Goal: Connect with others: Establish contact or relationships with other users

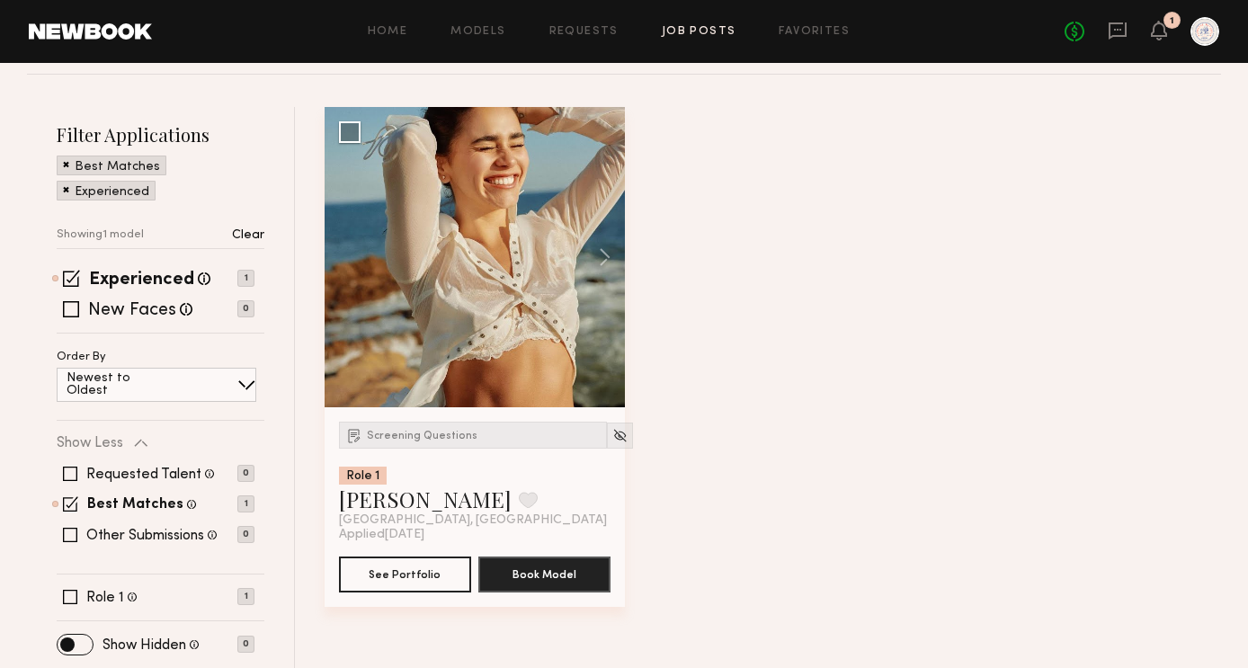
scroll to position [180, 0]
click at [429, 512] on div "[GEOGRAPHIC_DATA], [GEOGRAPHIC_DATA]" at bounding box center [473, 519] width 268 height 14
click at [420, 507] on link "[PERSON_NAME]" at bounding box center [425, 498] width 173 height 29
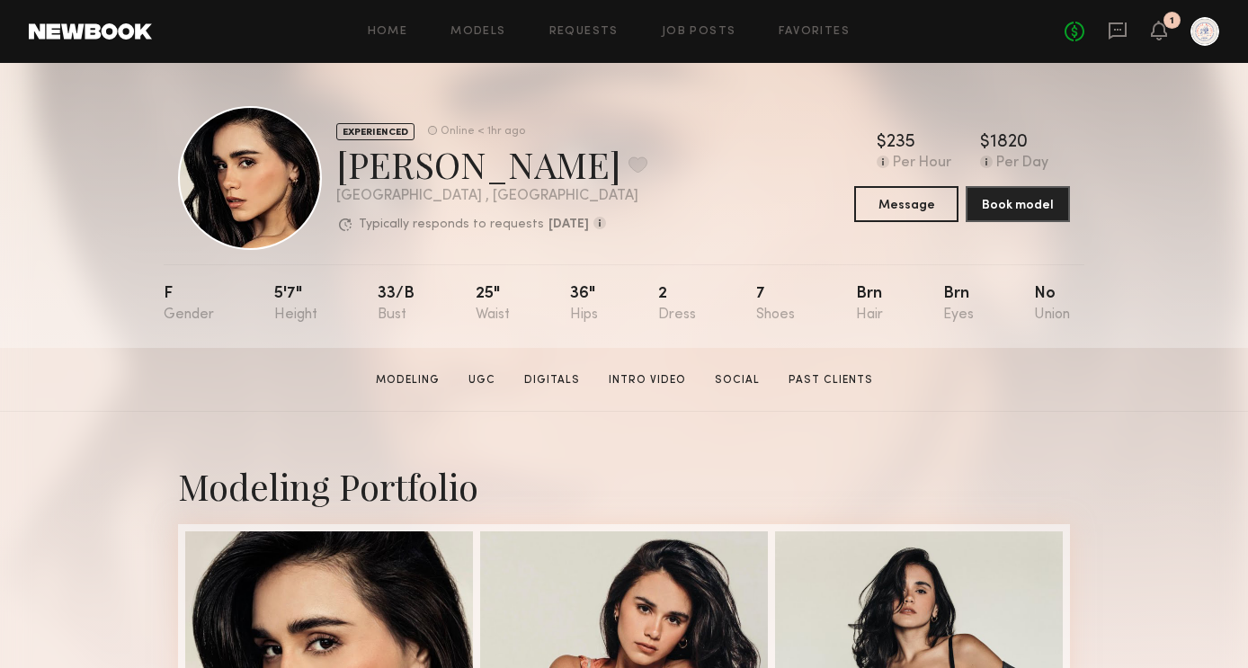
click at [1050, 294] on div "No" at bounding box center [1052, 304] width 36 height 37
click at [970, 298] on div "Brn" at bounding box center [958, 304] width 31 height 37
click at [712, 34] on link "Job Posts" at bounding box center [699, 32] width 75 height 12
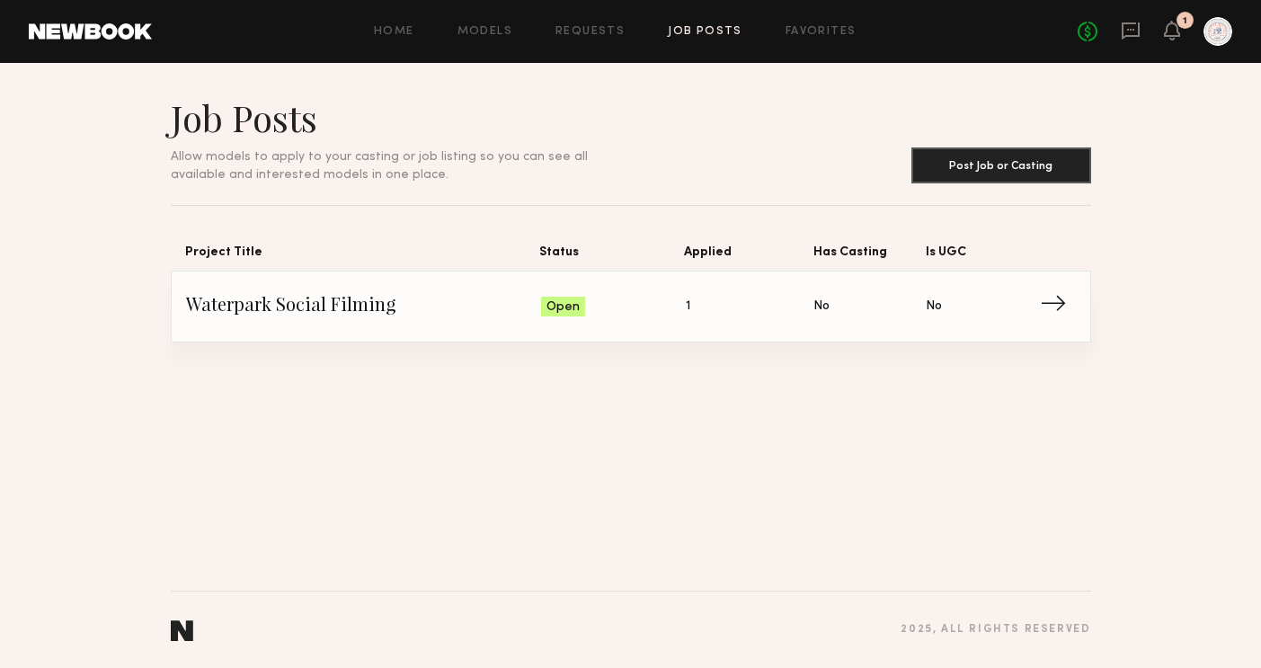
click at [1058, 308] on span "→" at bounding box center [1058, 306] width 37 height 27
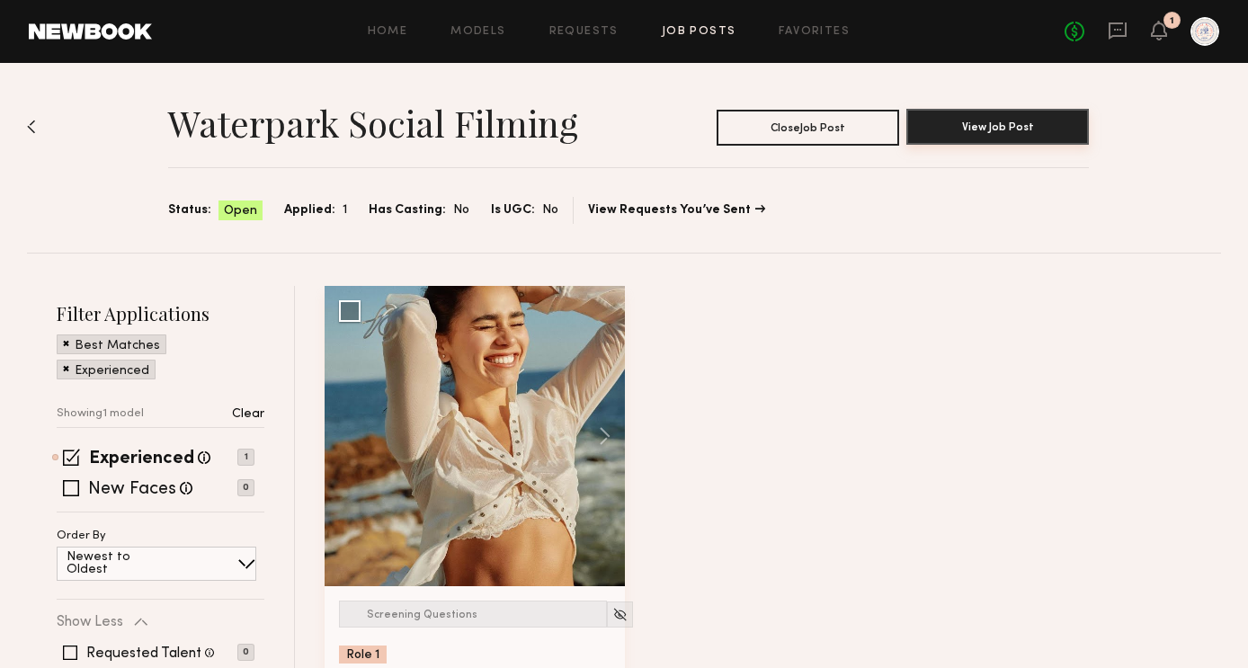
click at [1029, 126] on button "View Job Post" at bounding box center [997, 127] width 182 height 36
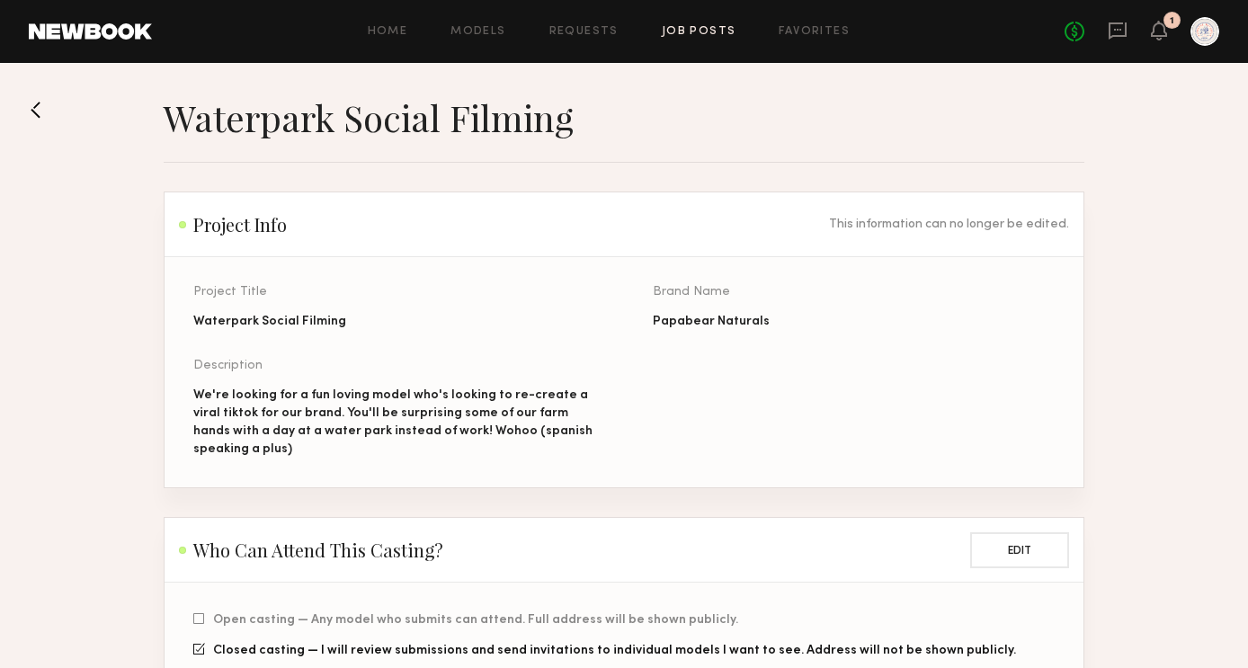
click at [40, 95] on button at bounding box center [43, 109] width 29 height 29
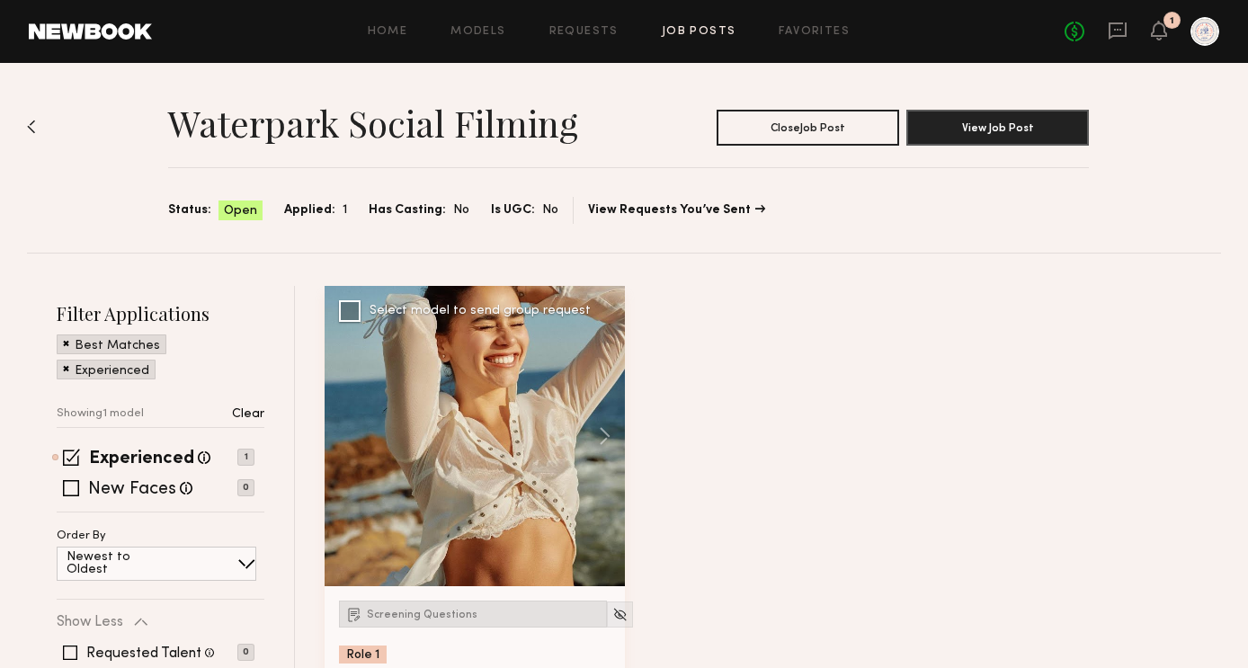
click at [443, 621] on div "Screening Questions" at bounding box center [473, 613] width 268 height 27
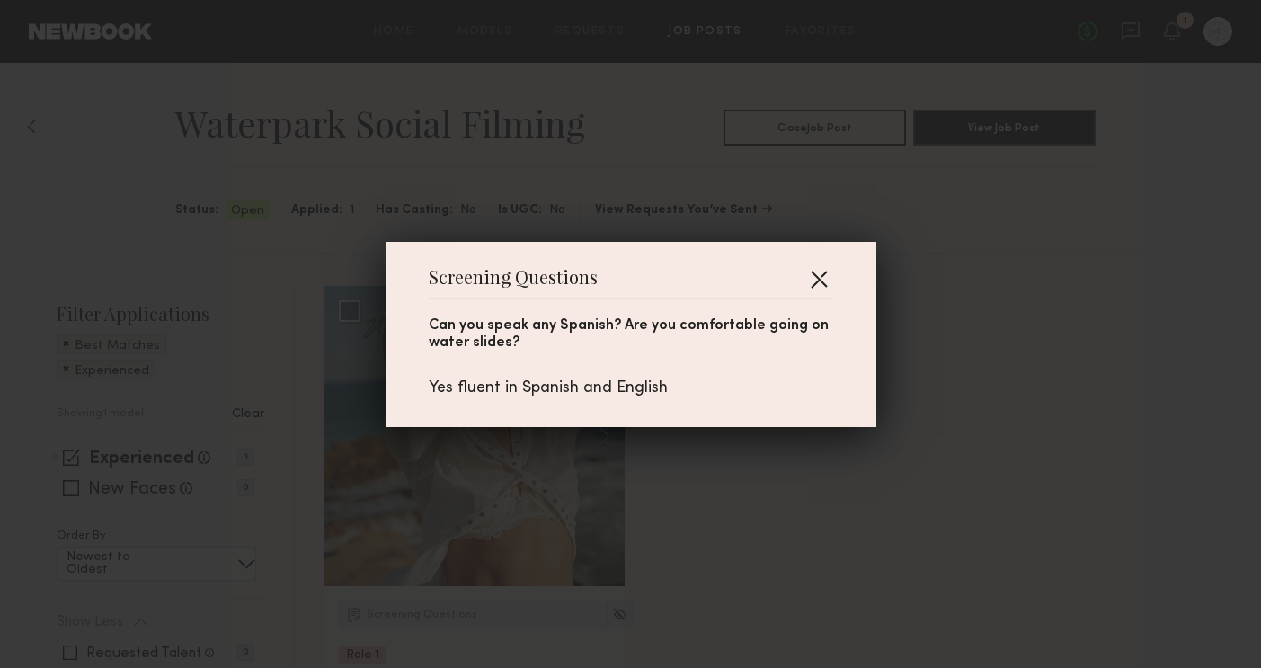
click at [804, 273] on button "button" at bounding box center [818, 278] width 29 height 29
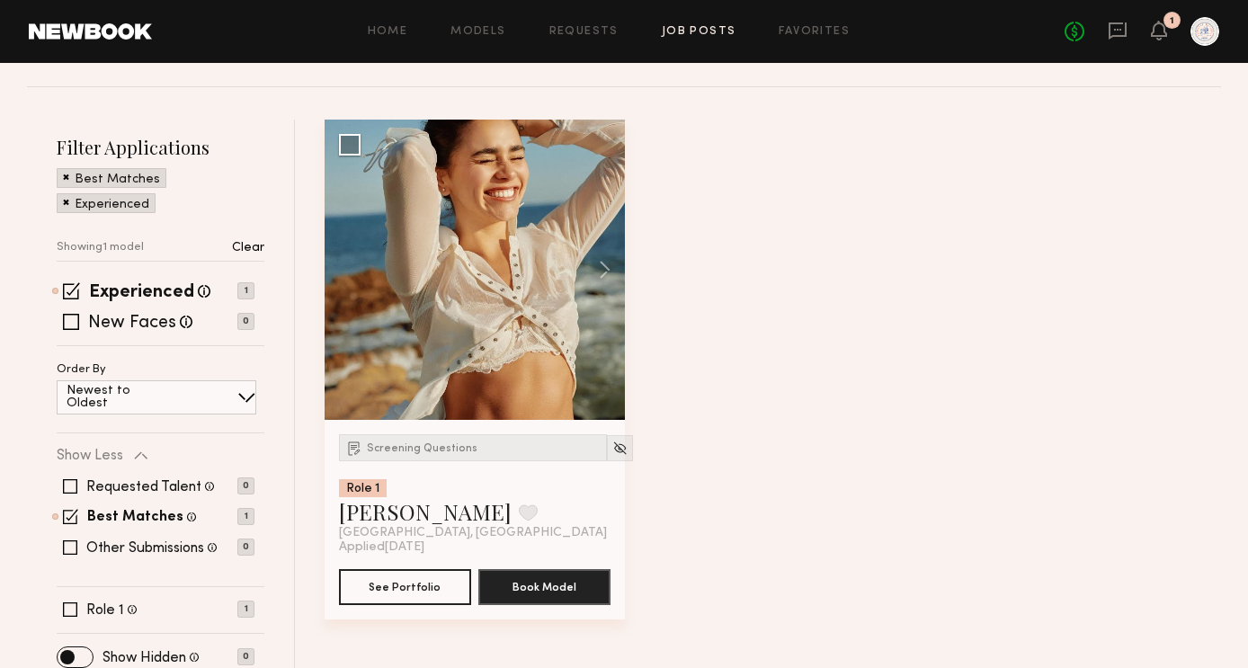
scroll to position [180, 0]
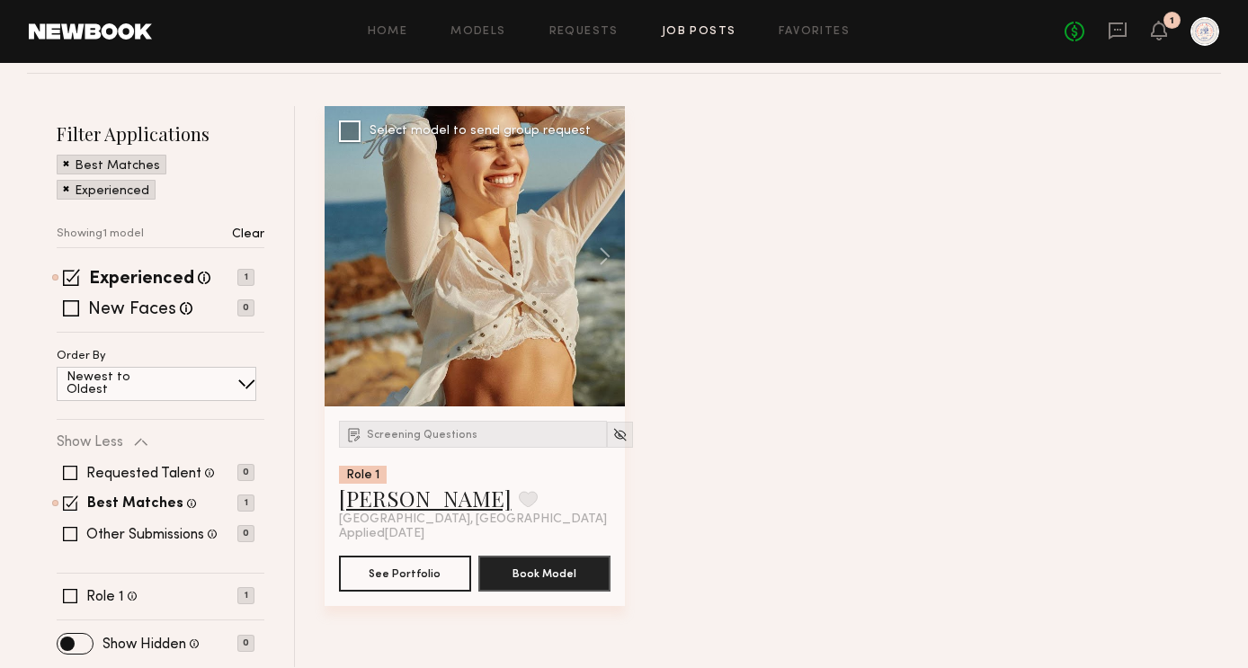
click at [413, 499] on link "[PERSON_NAME]" at bounding box center [425, 498] width 173 height 29
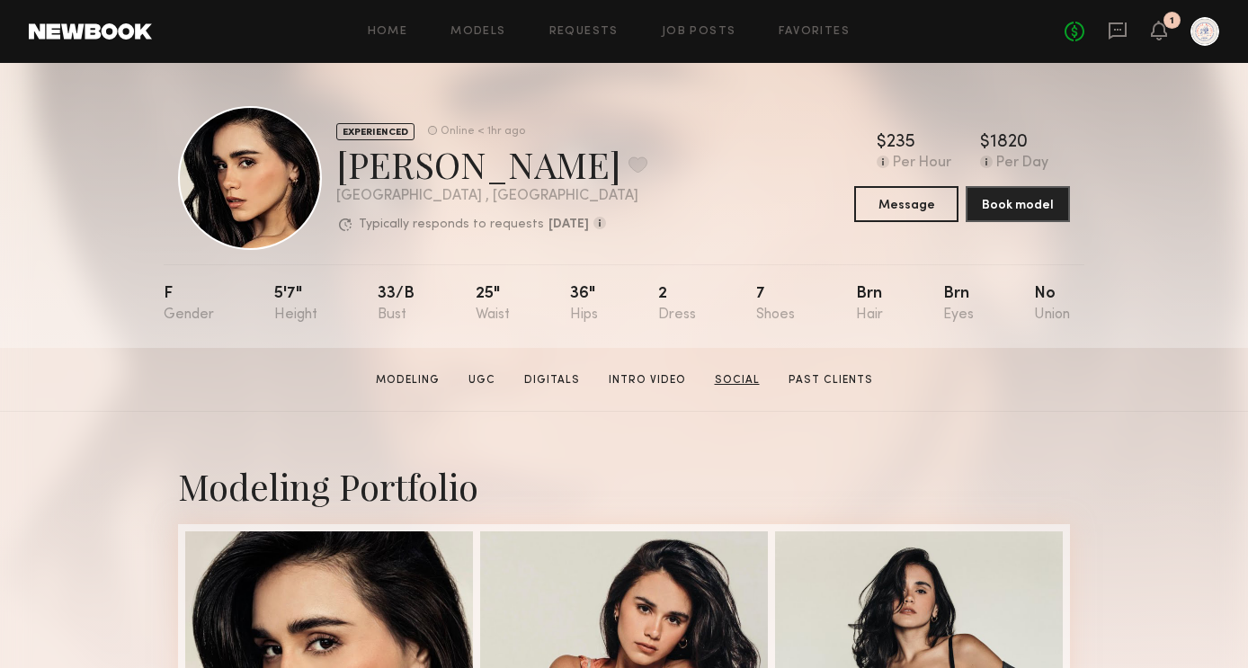
click at [752, 378] on link "Social" at bounding box center [736, 380] width 59 height 16
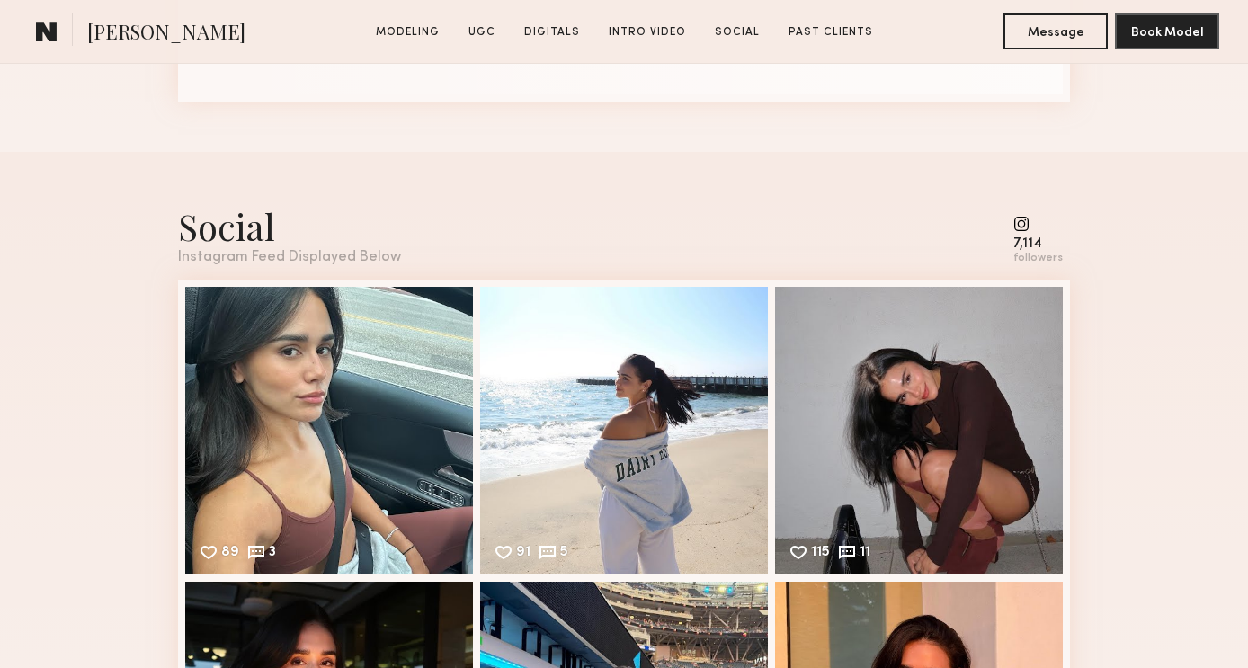
scroll to position [5487, 0]
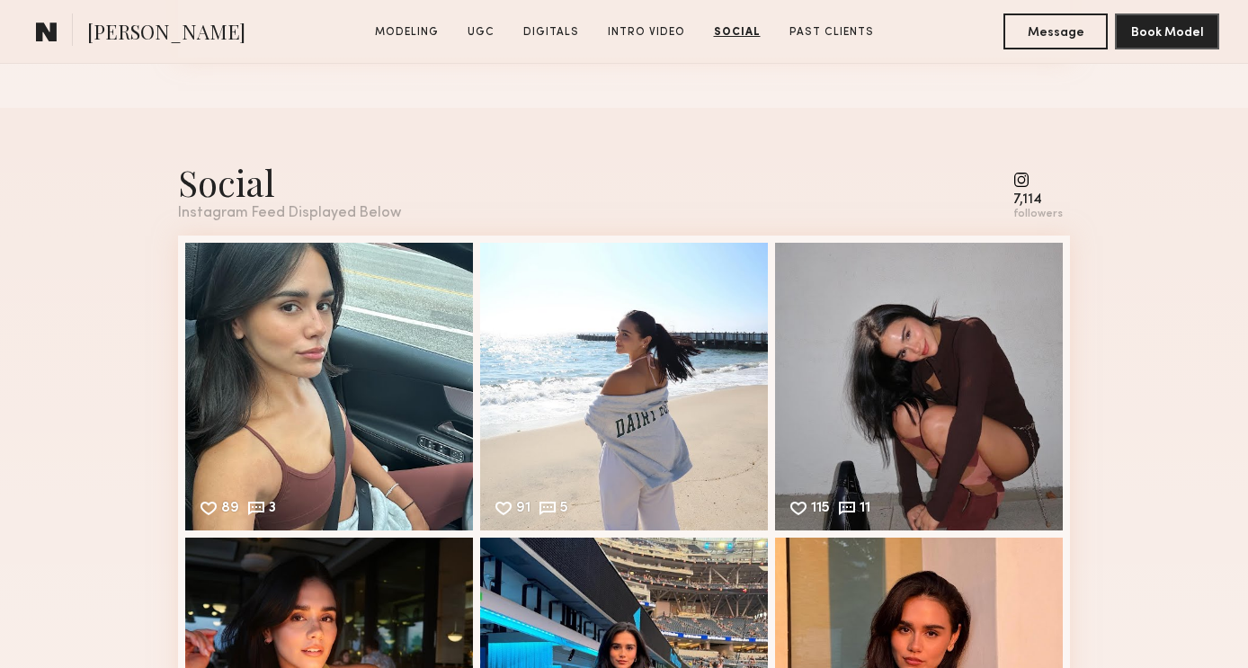
click at [227, 182] on div "Social" at bounding box center [289, 182] width 223 height 48
click at [1037, 195] on div "7,114" at bounding box center [1037, 199] width 49 height 13
click at [1027, 182] on common-icon at bounding box center [1037, 180] width 49 height 16
click at [302, 212] on div "Instagram Feed Displayed Below" at bounding box center [289, 213] width 223 height 15
drag, startPoint x: 214, startPoint y: 218, endPoint x: 333, endPoint y: 221, distance: 118.7
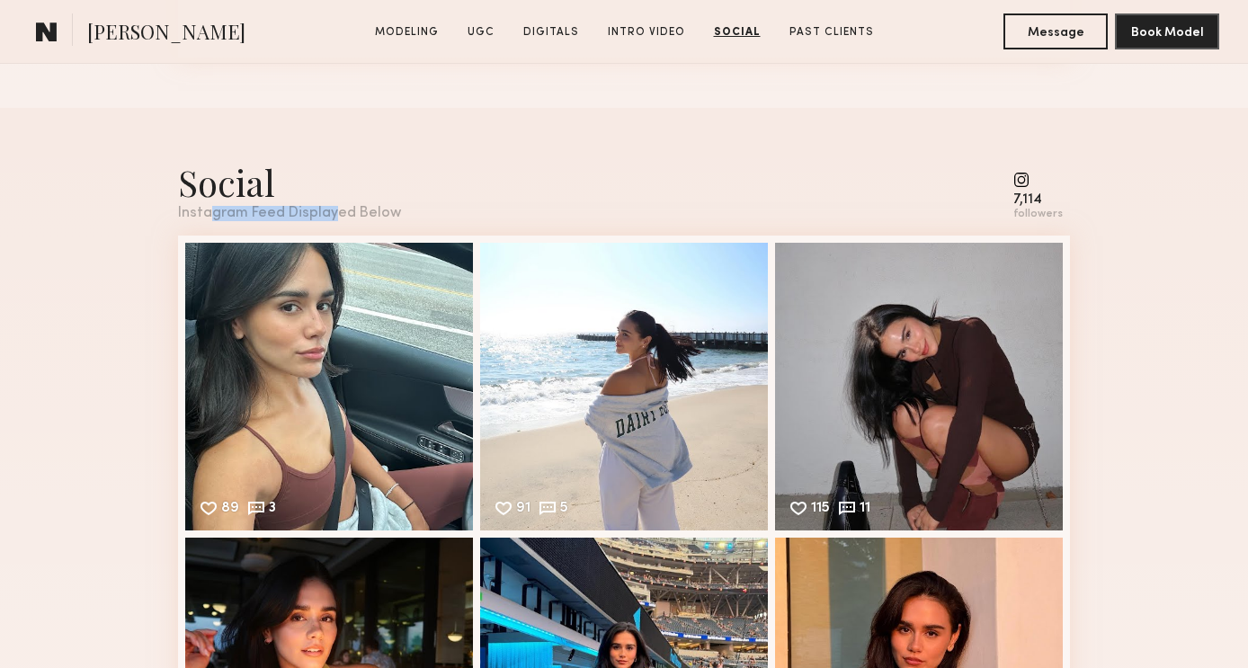
click at [333, 221] on div "Social Instagram Feed Displayed Below 7,114 followers 89 3 Likes & comments dis…" at bounding box center [624, 520] width 892 height 825
click at [395, 209] on div "Social Instagram Feed Displayed Below 7,114 followers" at bounding box center [624, 189] width 892 height 63
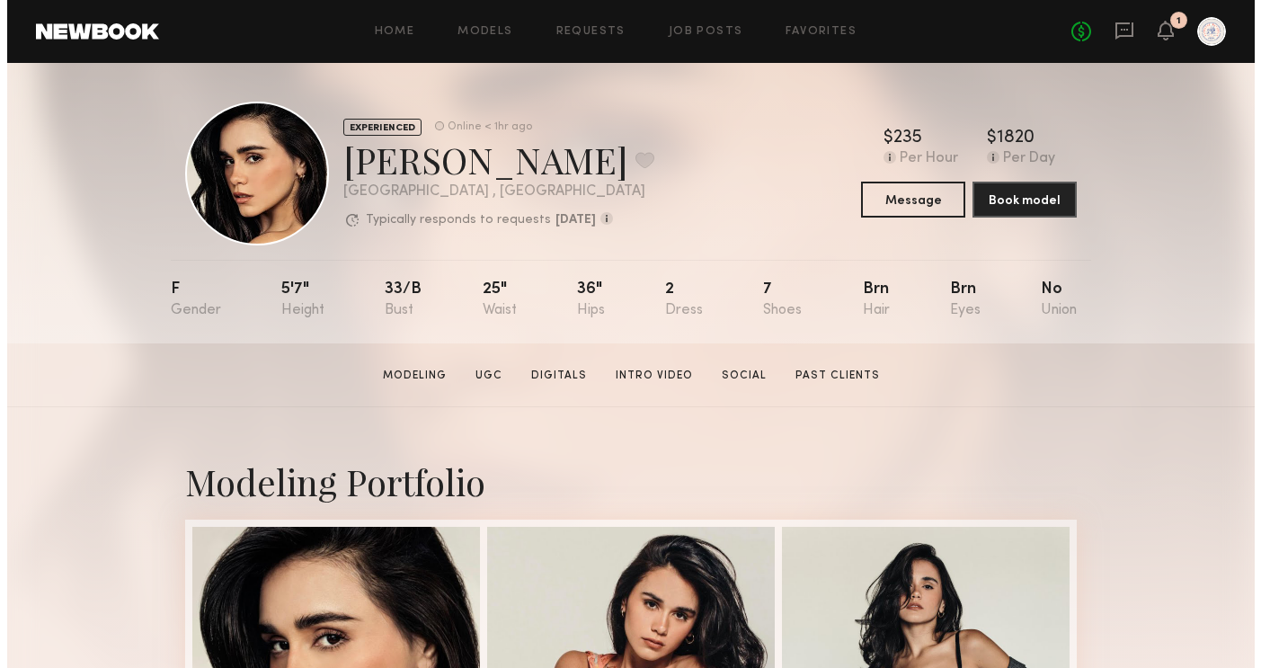
scroll to position [0, 0]
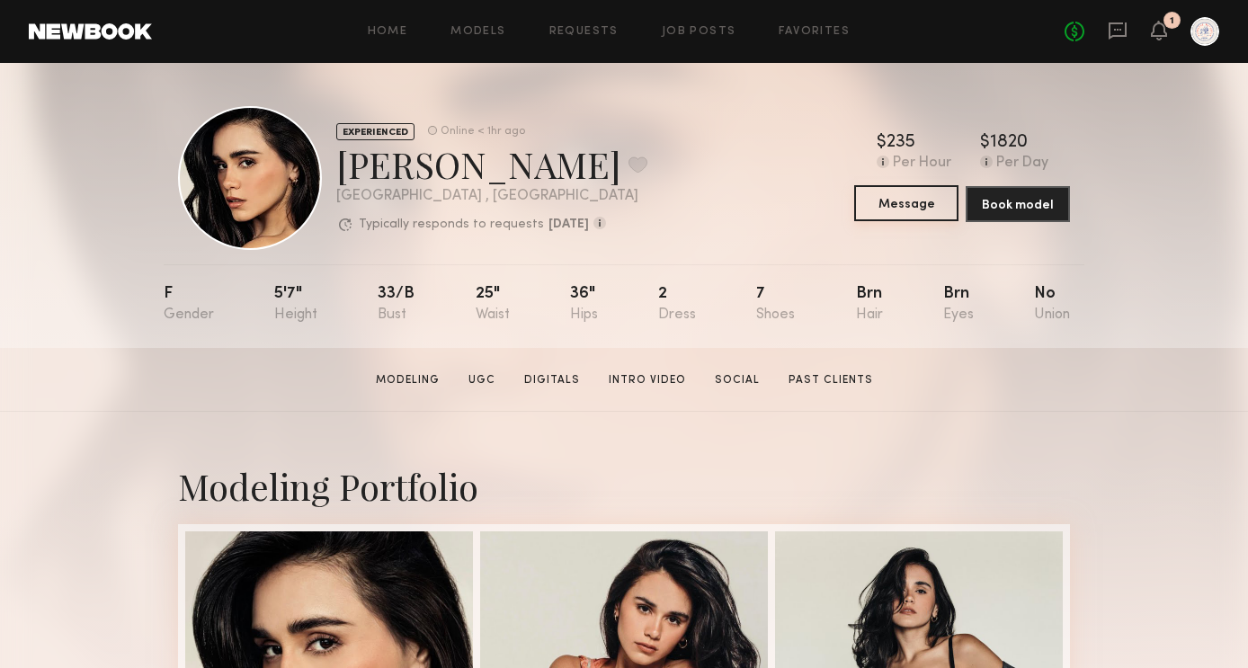
click at [919, 197] on button "Message" at bounding box center [906, 203] width 104 height 36
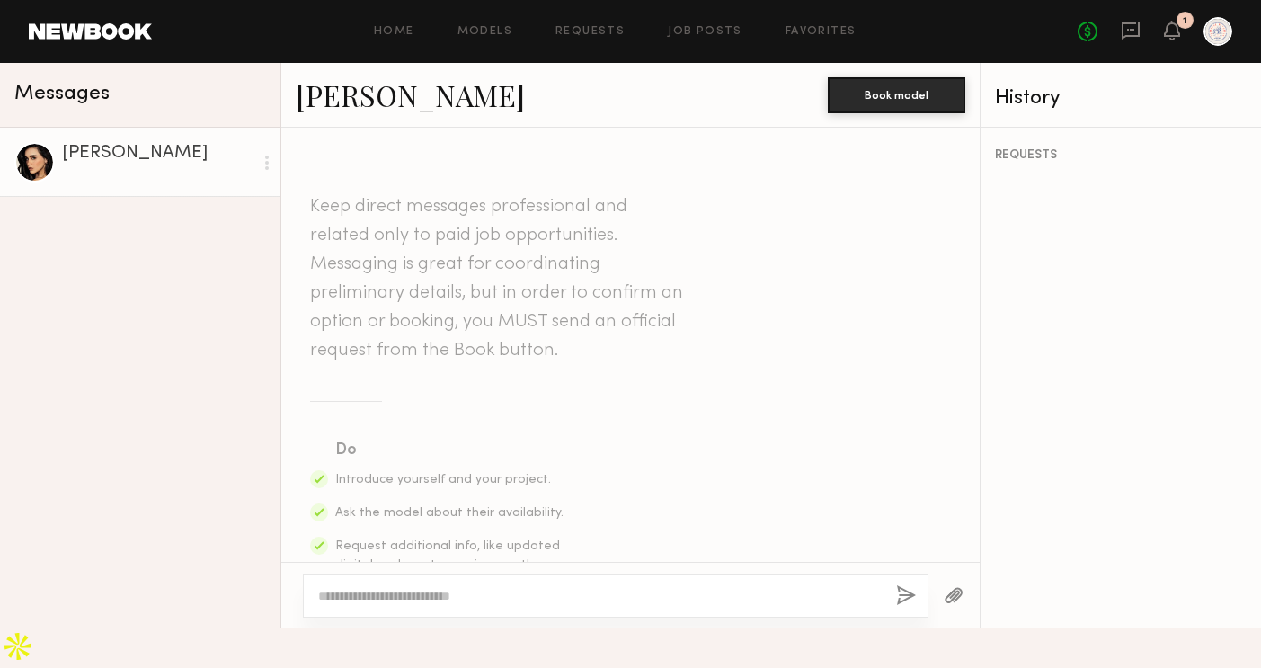
click at [502, 605] on textarea at bounding box center [600, 596] width 564 height 18
type textarea "**********"
click at [901, 608] on button "button" at bounding box center [906, 596] width 20 height 22
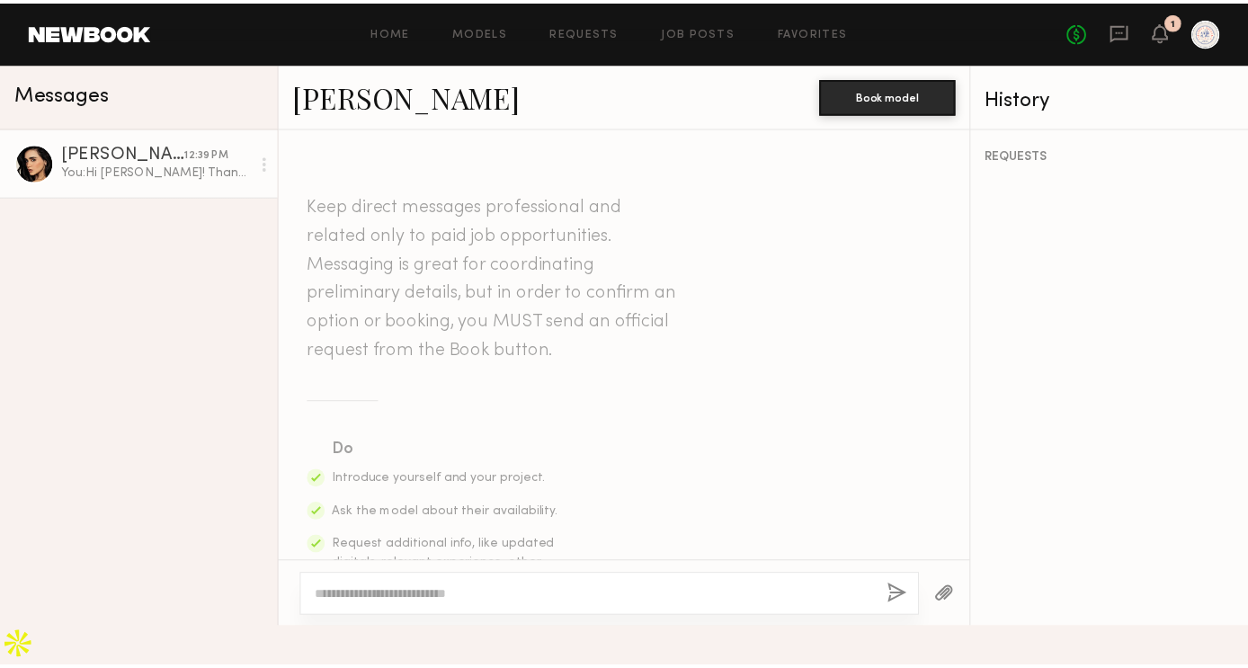
scroll to position [485, 0]
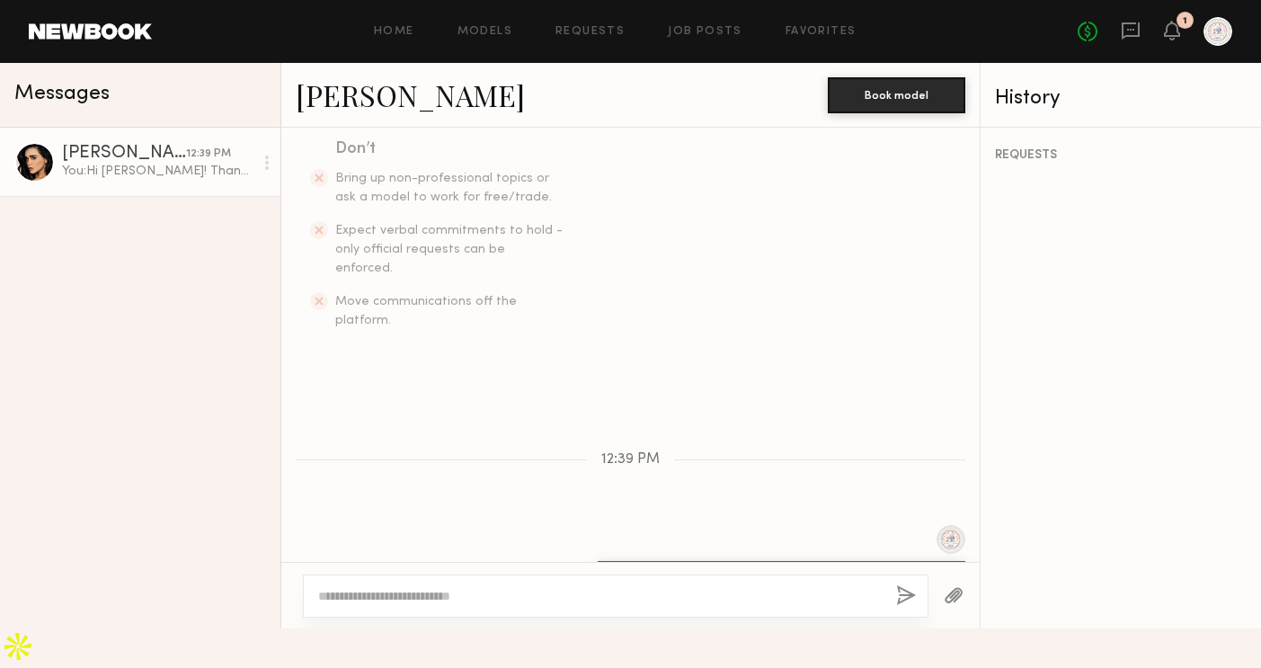
click at [143, 30] on link at bounding box center [90, 31] width 123 height 16
